Goal: Transaction & Acquisition: Purchase product/service

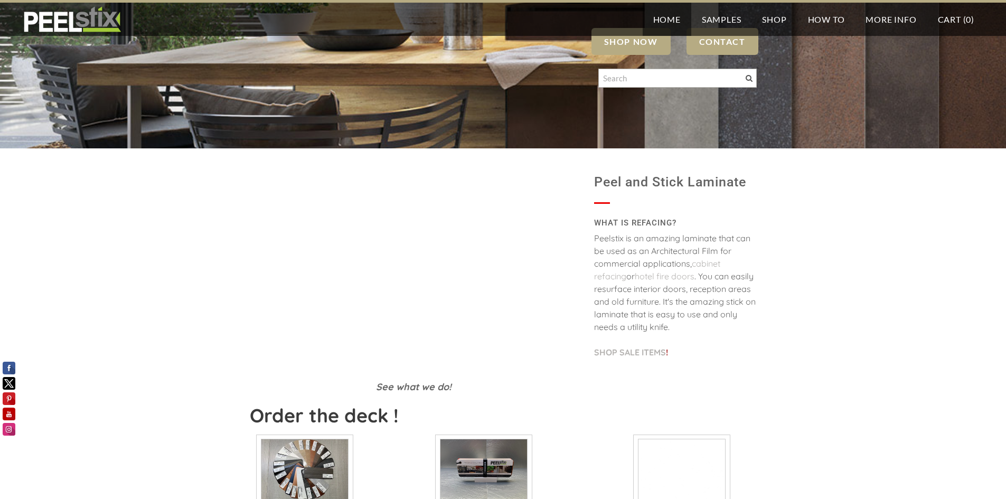
scroll to position [106, 0]
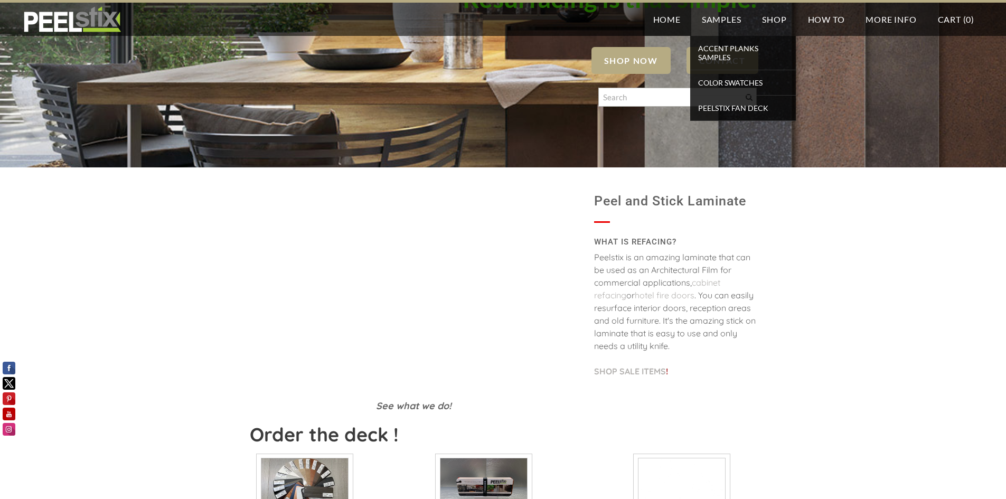
click at [625, 58] on span "SHOP NOW" at bounding box center [630, 60] width 79 height 27
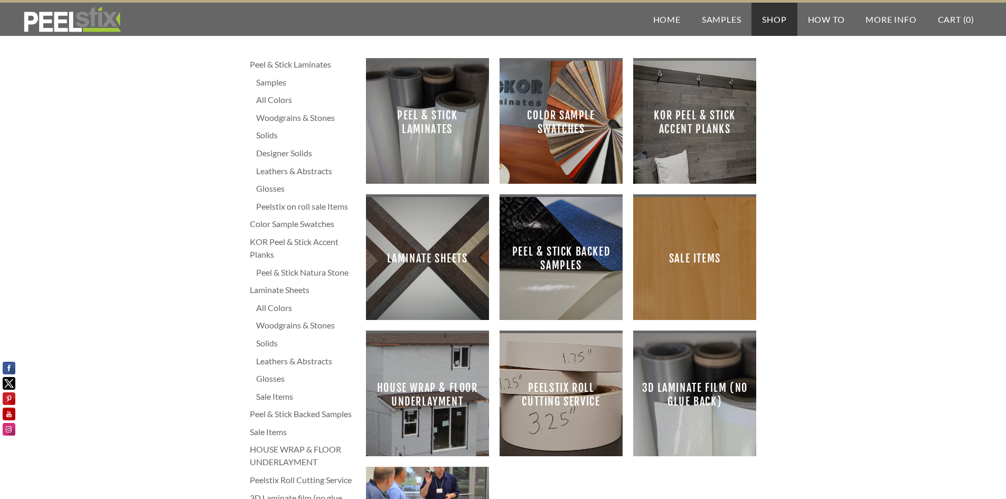
click at [435, 122] on span "Peel & Stick Laminates" at bounding box center [427, 122] width 106 height 106
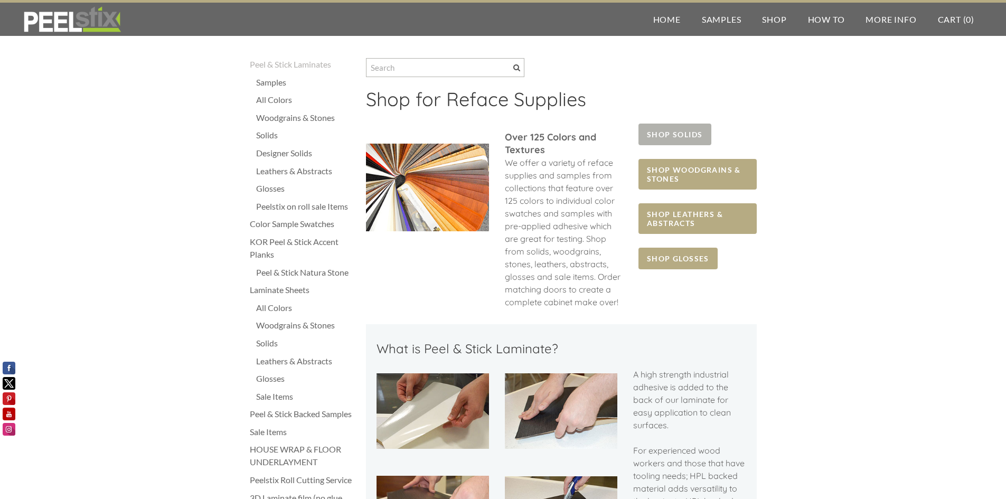
click at [681, 128] on span "SHOP SOLIDS" at bounding box center [674, 135] width 72 height 22
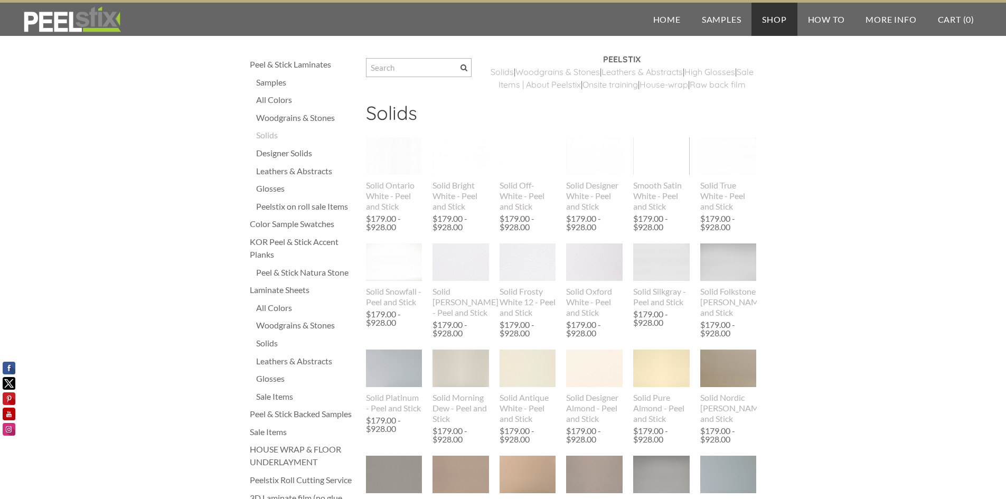
click at [277, 431] on div "Sale Items" at bounding box center [303, 432] width 106 height 13
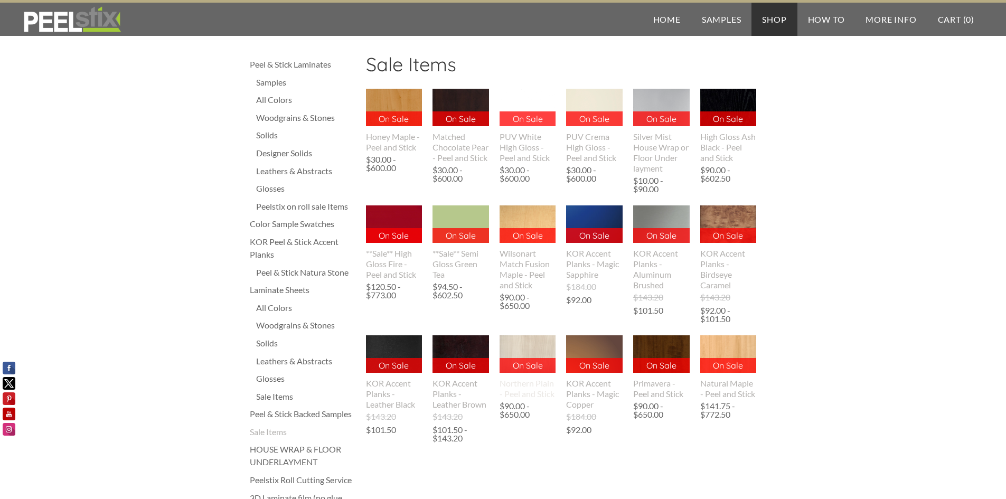
click at [519, 390] on div "Northern Plain - Peel and Stick" at bounding box center [528, 388] width 57 height 21
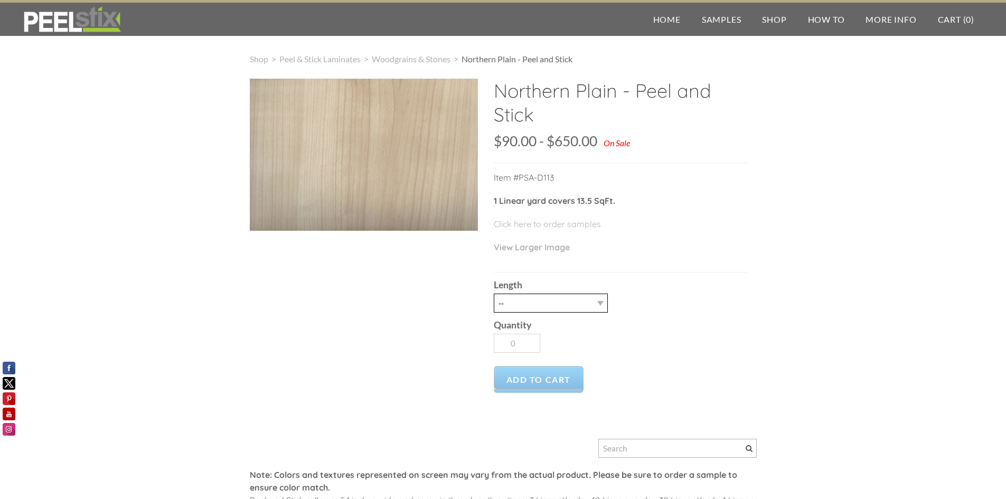
click at [548, 309] on select "-- 3LY 10LY 15LY 30LY" at bounding box center [551, 303] width 114 height 19
select select "30LY"
click at [494, 294] on select "-- 3LY 10LY 15LY 30LY" at bounding box center [551, 303] width 114 height 19
type input "1"
